Goal: Check status: Check status

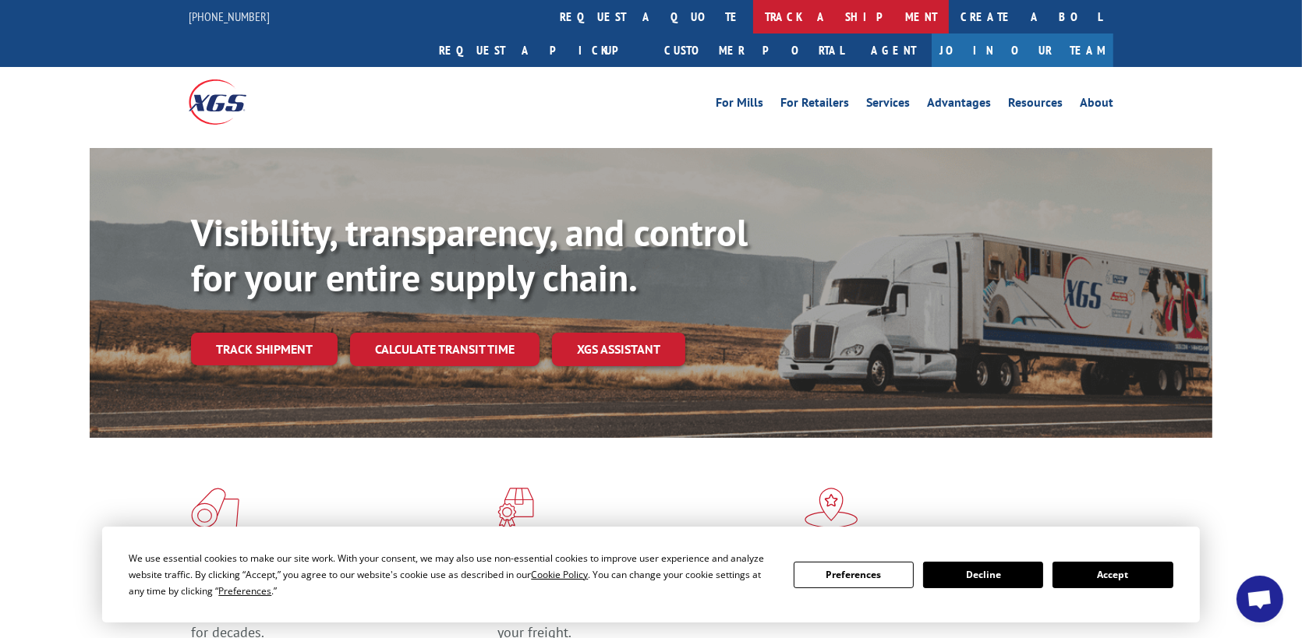
click at [753, 22] on link "track a shipment" at bounding box center [851, 17] width 196 height 34
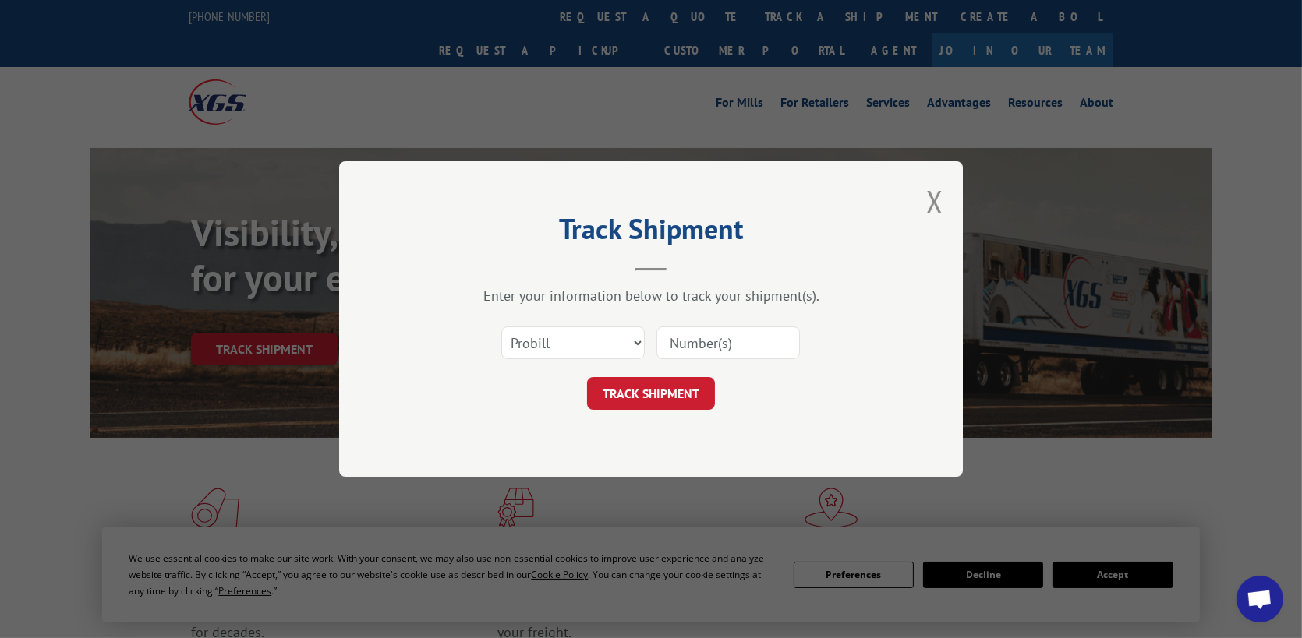
click at [738, 349] on input at bounding box center [727, 343] width 143 height 33
type input "17639766"
click at [656, 399] on button "TRACK SHIPMENT" at bounding box center [651, 393] width 128 height 33
